Goal: Task Accomplishment & Management: Manage account settings

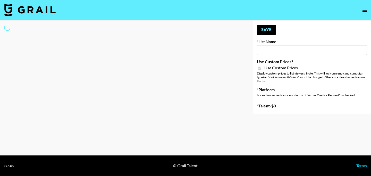
type input "House of Fab ([DATE])"
checkbox input "true"
select select "Brand"
type input "Super Power (9th Sept)"
checkbox input "true"
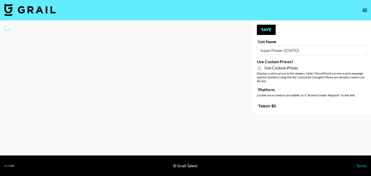
select select "Brand"
type input "House of Fab ([DATE])"
checkbox input "true"
select select "Brand"
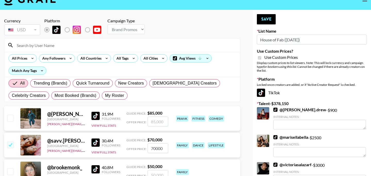
scroll to position [11, 0]
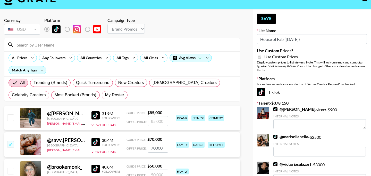
click at [41, 48] on input at bounding box center [125, 45] width 223 height 8
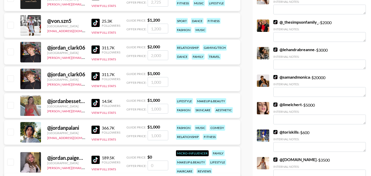
scroll to position [293, 0]
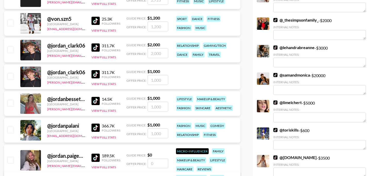
type input "jordan"
click at [12, 104] on input "checkbox" at bounding box center [10, 103] width 6 height 6
checkbox input "true"
type input "1000"
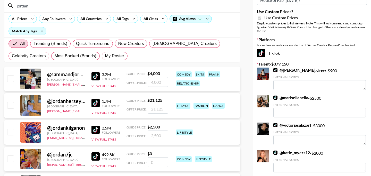
scroll to position [52, 0]
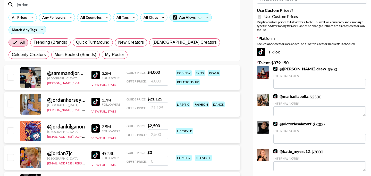
drag, startPoint x: 38, startPoint y: 5, endPoint x: 10, endPoint y: 4, distance: 27.6
click at [10, 4] on div "jordan" at bounding box center [122, 4] width 236 height 13
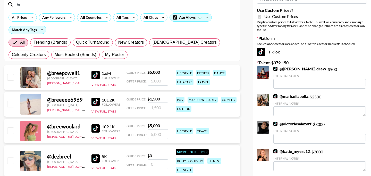
type input "b"
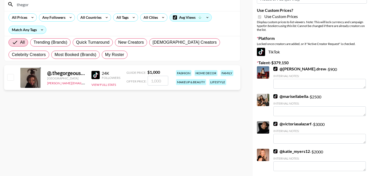
type input "thegor"
click at [13, 80] on input "checkbox" at bounding box center [10, 77] width 6 height 6
checkbox input "true"
type input "1000"
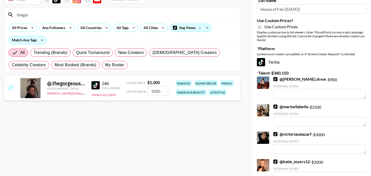
drag, startPoint x: 59, startPoint y: 5, endPoint x: 12, endPoint y: 2, distance: 47.5
click at [12, 2] on section "Currency USD USD ​ Platform Campaign Type Choose Type... Song Promos Brand Prom…" at bounding box center [122, 28] width 236 height 88
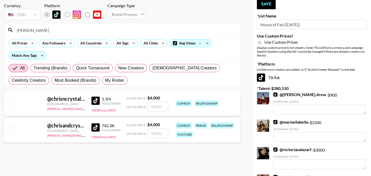
scroll to position [31, 0]
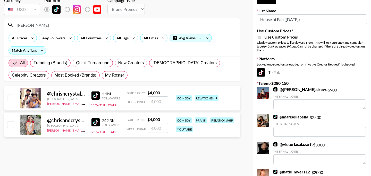
type input "chrisand"
click at [13, 97] on input "checkbox" at bounding box center [10, 98] width 6 height 6
checkbox input "true"
type input "4000"
click at [13, 123] on input "checkbox" at bounding box center [10, 125] width 6 height 6
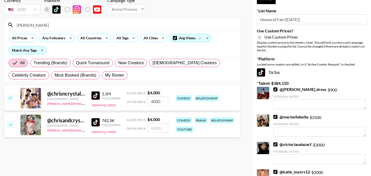
checkbox input "true"
type input "4000"
drag, startPoint x: 38, startPoint y: 27, endPoint x: 6, endPoint y: 26, distance: 32.7
click at [6, 26] on div "chrisand" at bounding box center [122, 24] width 236 height 13
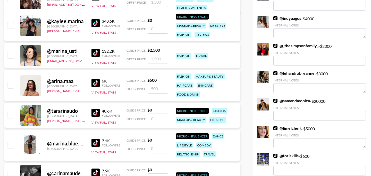
scroll to position [268, 0]
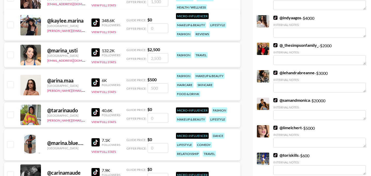
type input "arina"
click at [11, 85] on input "checkbox" at bounding box center [10, 85] width 6 height 6
checkbox input "true"
type input "500"
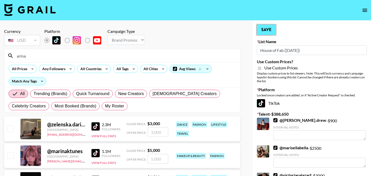
click at [266, 28] on button "Save" at bounding box center [266, 30] width 19 height 10
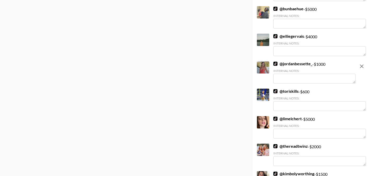
scroll to position [1211, 0]
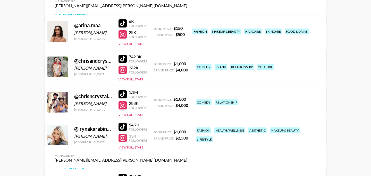
scroll to position [151, 0]
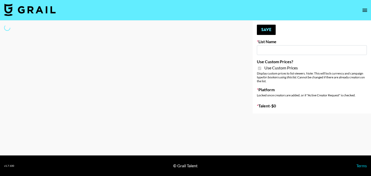
type input "Super Power ([DATE])"
checkbox input "true"
select select "Brand"
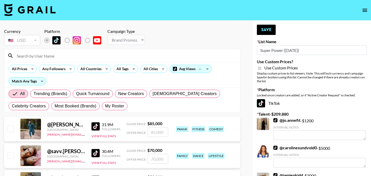
click at [83, 58] on input at bounding box center [125, 56] width 223 height 8
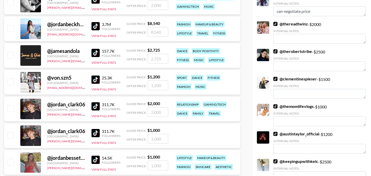
scroll to position [259, 0]
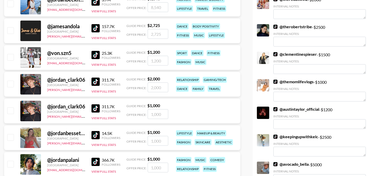
type input "jordan"
click at [13, 138] on input "checkbox" at bounding box center [10, 137] width 6 height 6
checkbox input "true"
type input "1000"
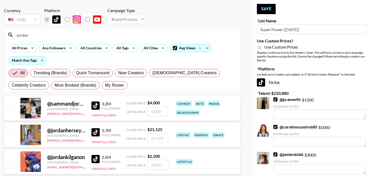
scroll to position [0, 0]
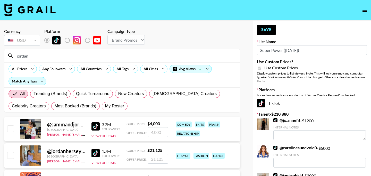
drag, startPoint x: 32, startPoint y: 54, endPoint x: 11, endPoint y: 55, distance: 20.9
click at [11, 55] on div "jordan" at bounding box center [122, 55] width 236 height 13
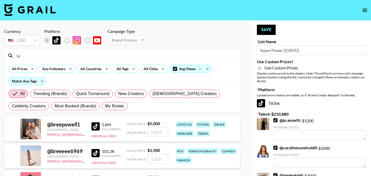
type input "b"
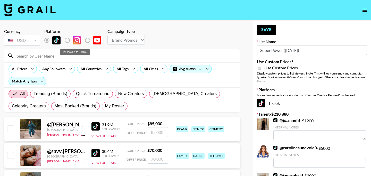
click at [69, 40] on label "List locked to TikTok." at bounding box center [71, 40] width 19 height 11
click at [67, 40] on label "List locked to TikTok." at bounding box center [71, 40] width 19 height 11
click at [51, 53] on input at bounding box center [125, 56] width 223 height 8
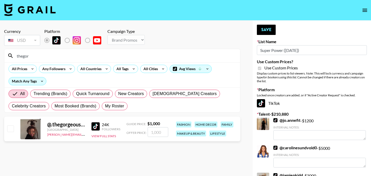
type input "thegor"
click at [11, 130] on input "checkbox" at bounding box center [10, 129] width 6 height 6
checkbox input "true"
type input "1000"
click at [51, 59] on input "thegor" at bounding box center [125, 56] width 223 height 8
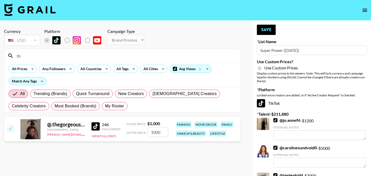
type input "t"
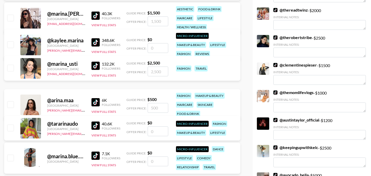
scroll to position [262, 0]
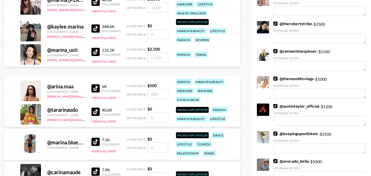
type input "arina"
click at [13, 90] on input "checkbox" at bounding box center [10, 91] width 6 height 6
checkbox input "true"
type input "500"
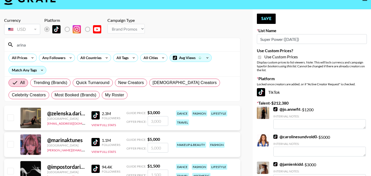
scroll to position [11, 0]
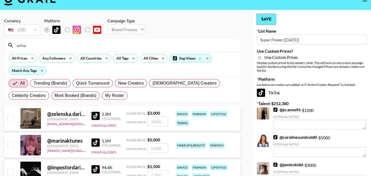
click at [268, 18] on button "Save" at bounding box center [266, 19] width 19 height 10
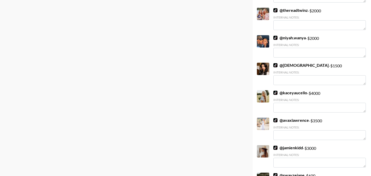
scroll to position [980, 0]
